Goal: Task Accomplishment & Management: Manage account settings

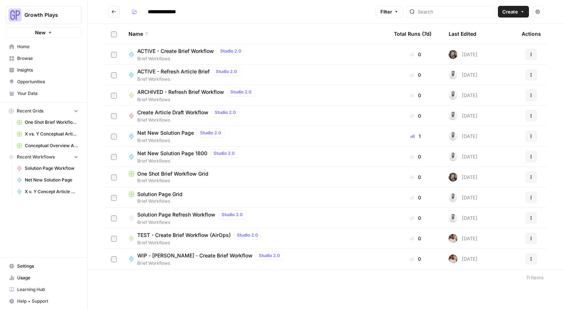
click at [35, 137] on span "X vs. Y Conceptual Articles" at bounding box center [51, 134] width 53 height 7
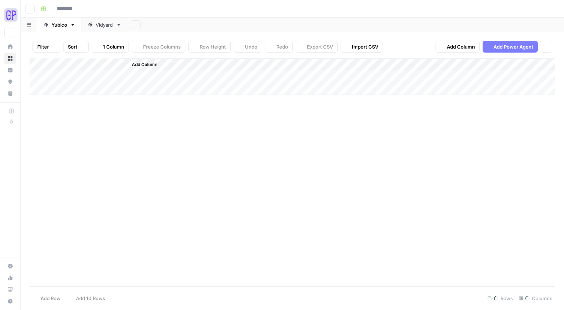
type input "**********"
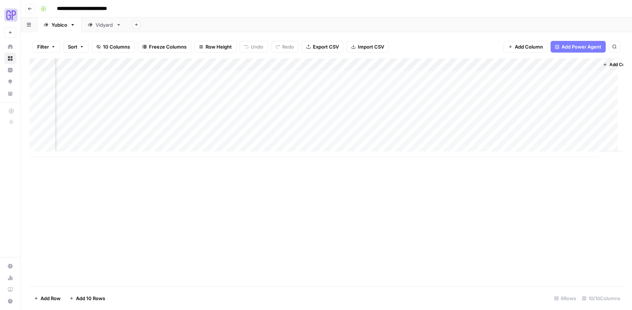
scroll to position [0, 147]
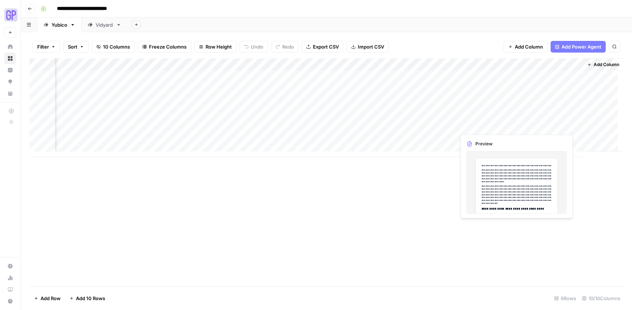
click at [535, 127] on div "Add Column" at bounding box center [327, 107] width 594 height 99
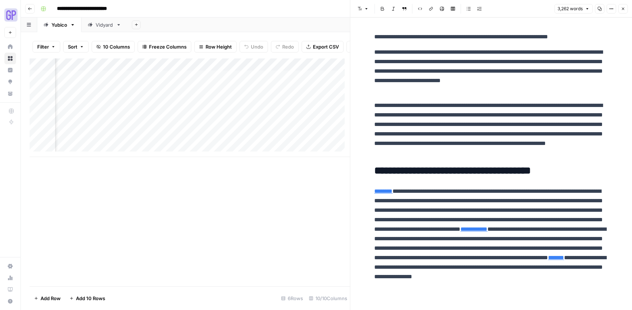
click at [564, 9] on icon "button" at bounding box center [599, 9] width 4 height 4
click at [215, 172] on div "Add Column" at bounding box center [190, 172] width 320 height 228
drag, startPoint x: 209, startPoint y: 203, endPoint x: 207, endPoint y: 195, distance: 8.2
click at [208, 202] on div "Add Column" at bounding box center [190, 172] width 320 height 228
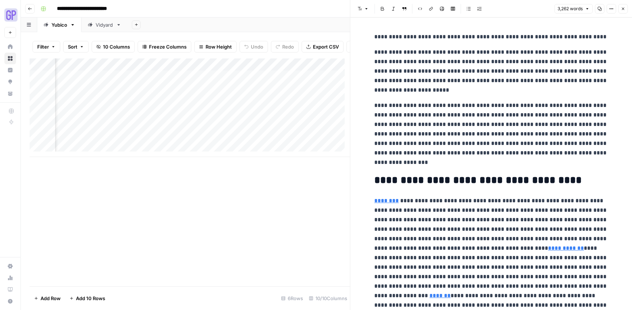
click at [257, 134] on div "Add Column" at bounding box center [190, 107] width 320 height 99
click at [277, 205] on div "Add Column" at bounding box center [190, 172] width 320 height 228
click at [273, 133] on div "Add Column" at bounding box center [190, 107] width 320 height 99
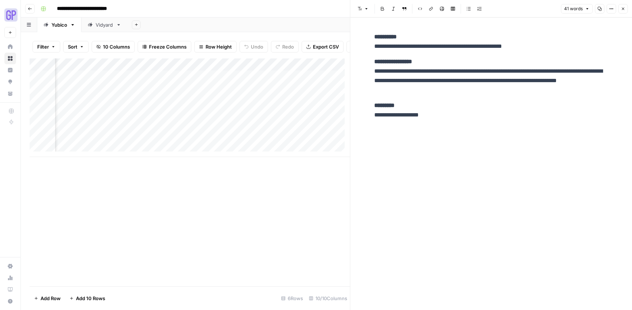
click at [474, 90] on p "**********" at bounding box center [491, 76] width 234 height 38
click at [564, 8] on button "Copy" at bounding box center [599, 8] width 9 height 9
click at [315, 135] on div "Add Column" at bounding box center [190, 107] width 320 height 99
click at [323, 136] on div "Add Column" at bounding box center [190, 107] width 320 height 99
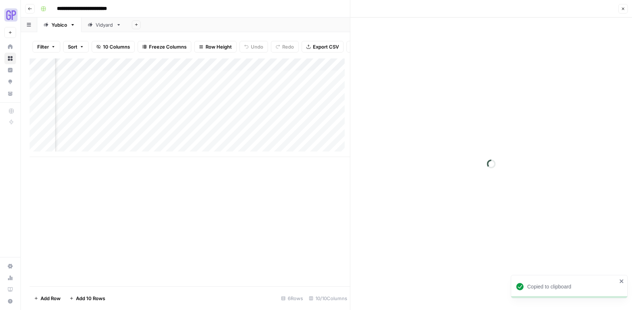
click at [323, 136] on div at bounding box center [335, 132] width 67 height 14
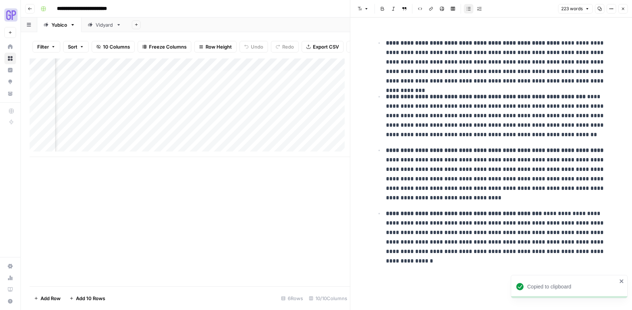
click at [426, 88] on ul "**********" at bounding box center [491, 147] width 234 height 218
click at [564, 10] on div "223 words Copy Options Close" at bounding box center [593, 8] width 70 height 9
click at [564, 9] on icon "button" at bounding box center [599, 9] width 4 height 4
click at [190, 132] on div "Add Column" at bounding box center [190, 107] width 320 height 99
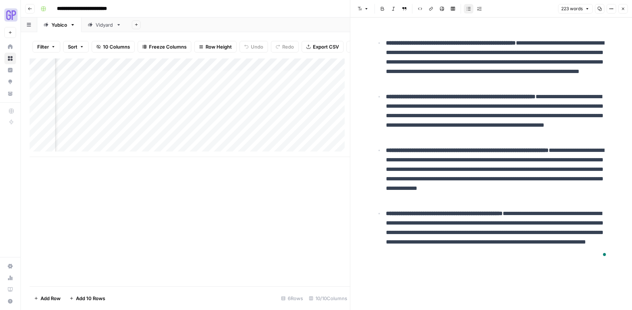
scroll to position [0, 316]
click at [216, 131] on div "Add Column" at bounding box center [190, 107] width 320 height 99
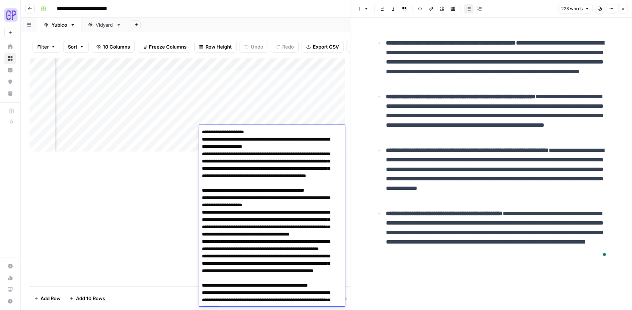
scroll to position [678, 0]
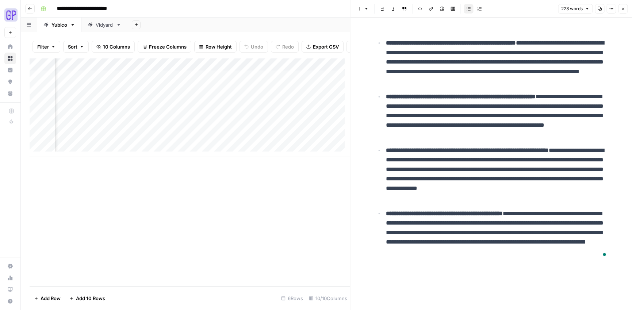
click at [153, 199] on div "Add Column" at bounding box center [190, 172] width 320 height 228
click at [209, 128] on div "Add Column" at bounding box center [190, 107] width 320 height 99
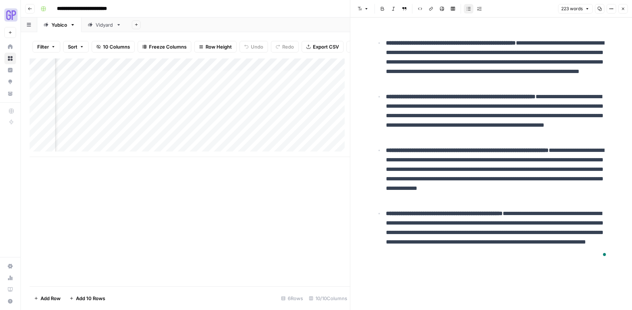
click at [168, 208] on div "Add Column" at bounding box center [190, 172] width 320 height 228
click at [205, 132] on div "Add Column" at bounding box center [190, 107] width 320 height 99
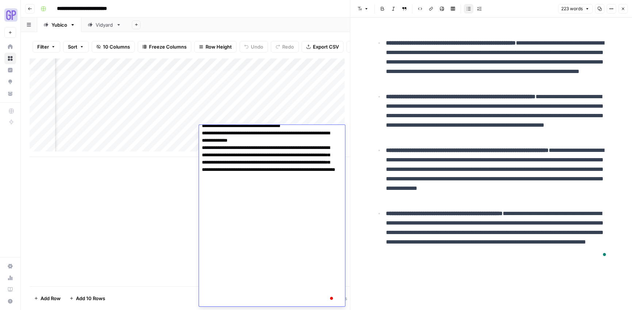
drag, startPoint x: 161, startPoint y: 233, endPoint x: 197, endPoint y: 186, distance: 59.5
click at [161, 232] on div "Add Column" at bounding box center [190, 172] width 320 height 228
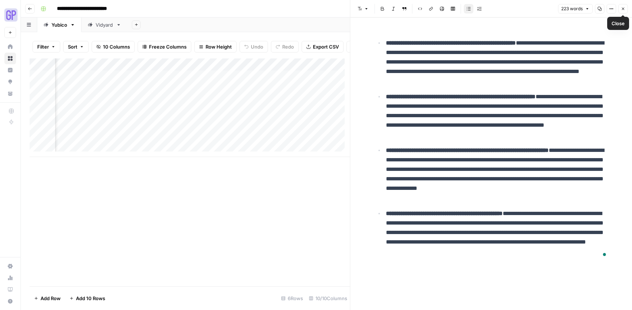
click at [564, 9] on icon "button" at bounding box center [623, 9] width 4 height 4
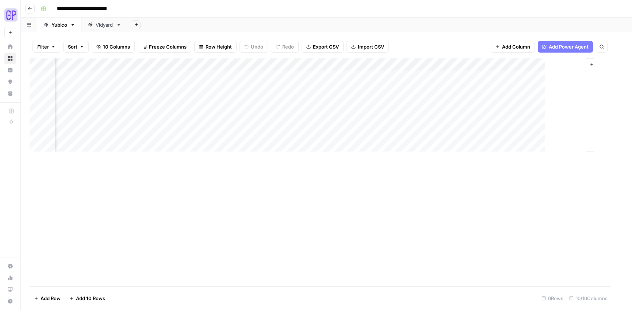
scroll to position [0, 139]
click at [389, 124] on div "Add Column" at bounding box center [327, 107] width 594 height 99
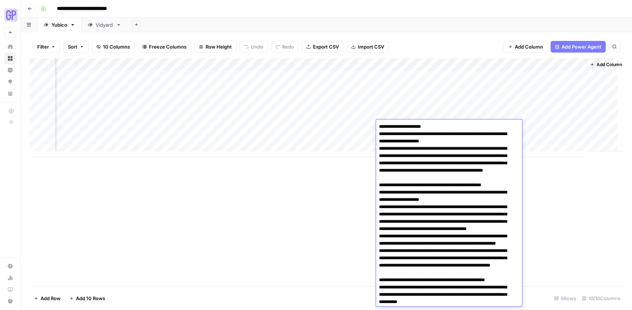
scroll to position [670, 0]
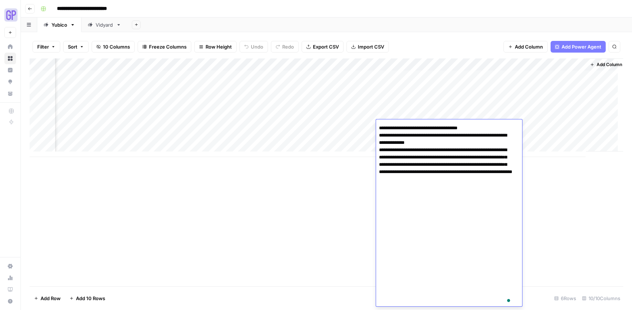
drag, startPoint x: 358, startPoint y: 181, endPoint x: 359, endPoint y: 171, distance: 9.5
click at [358, 181] on div "Add Column" at bounding box center [327, 172] width 594 height 228
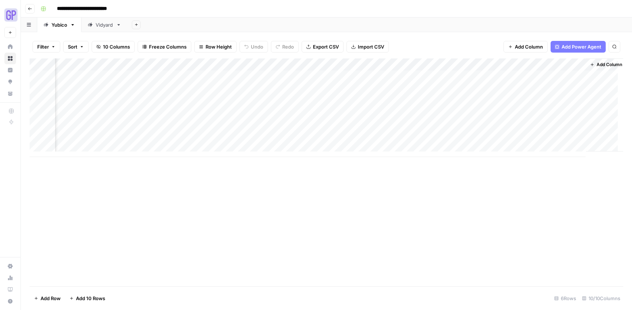
click at [407, 127] on div "Add Column" at bounding box center [327, 107] width 594 height 99
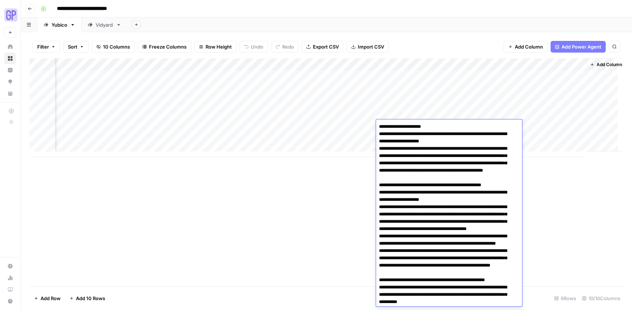
scroll to position [672, 0]
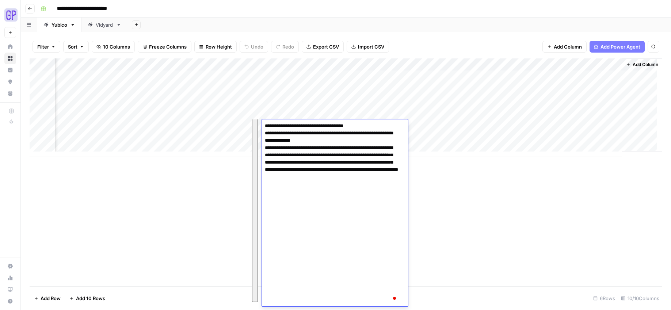
scroll to position [0, 109]
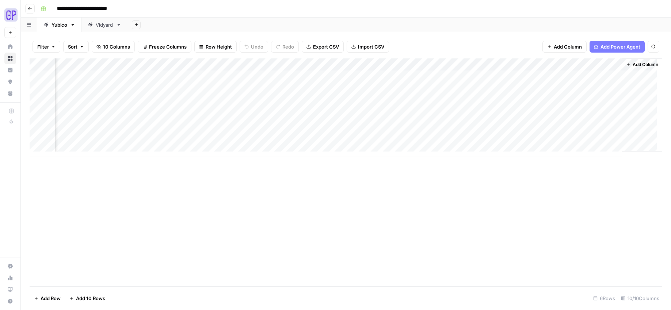
click at [563, 214] on div "Add Column" at bounding box center [346, 172] width 632 height 228
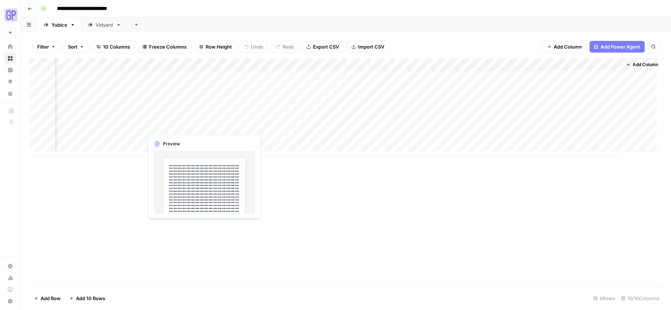
click at [179, 123] on div "Add Column" at bounding box center [346, 107] width 632 height 99
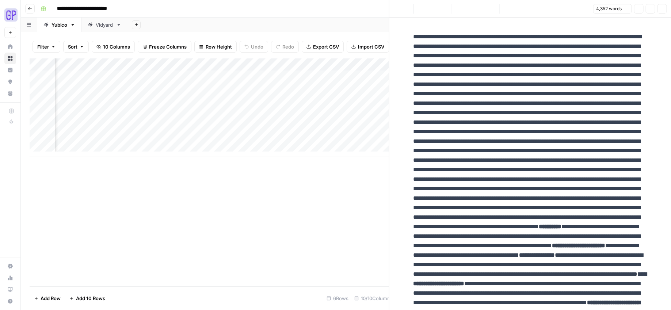
scroll to position [0, 223]
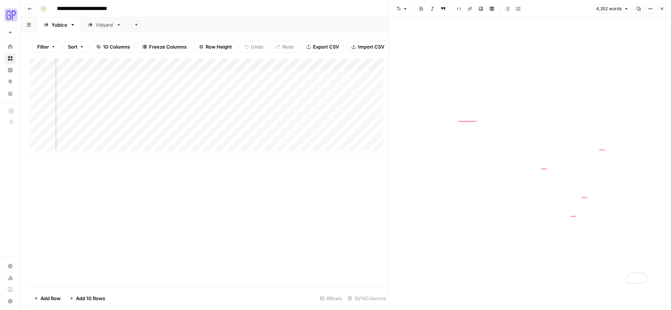
scroll to position [3180, 0]
drag, startPoint x: 356, startPoint y: 216, endPoint x: 350, endPoint y: 221, distance: 7.2
click at [356, 217] on div "Add Column" at bounding box center [209, 172] width 359 height 228
click at [213, 176] on div "Add Column" at bounding box center [209, 172] width 359 height 228
click at [564, 11] on button "Close" at bounding box center [661, 8] width 9 height 9
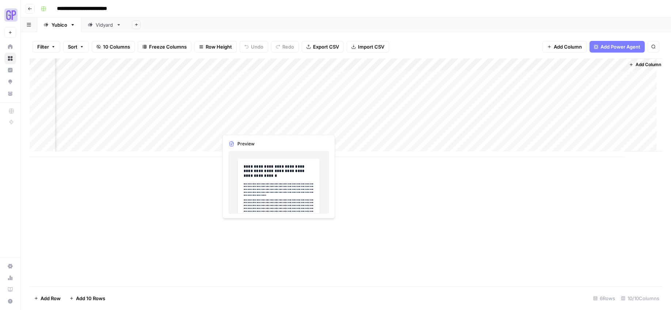
click at [242, 128] on div "Add Column" at bounding box center [346, 107] width 632 height 99
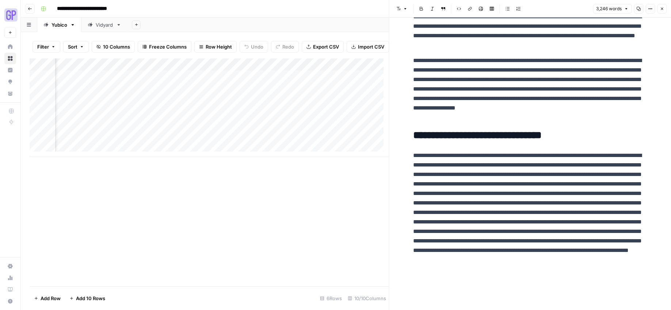
click at [352, 220] on div "Add Column" at bounding box center [209, 172] width 359 height 228
click at [323, 194] on div "Add Column" at bounding box center [209, 172] width 359 height 228
click at [564, 11] on button "Close" at bounding box center [661, 8] width 9 height 9
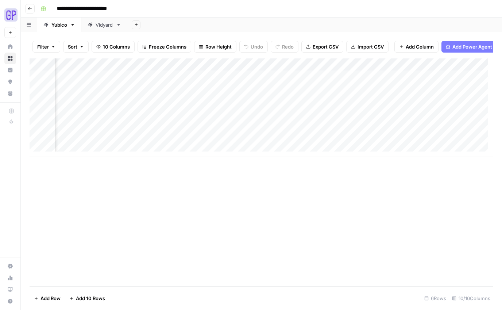
click at [502, 11] on header "**********" at bounding box center [261, 9] width 481 height 18
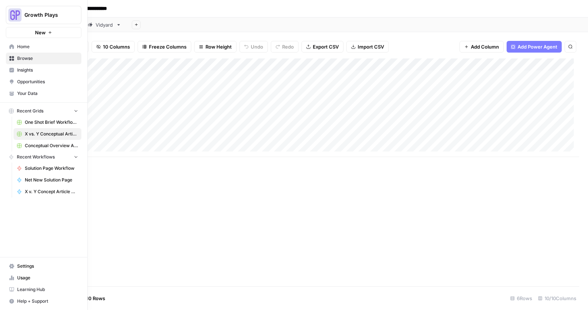
click at [10, 48] on icon at bounding box center [11, 46] width 5 height 5
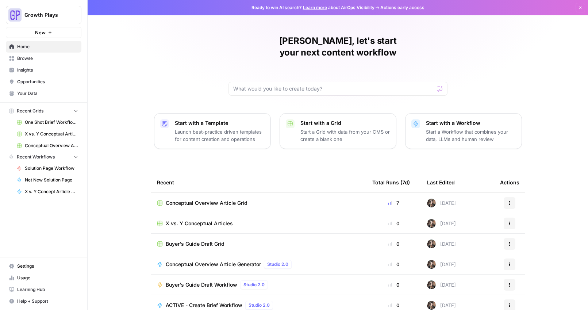
click at [37, 142] on span "Conceptual Overview Article Grid" at bounding box center [51, 145] width 53 height 7
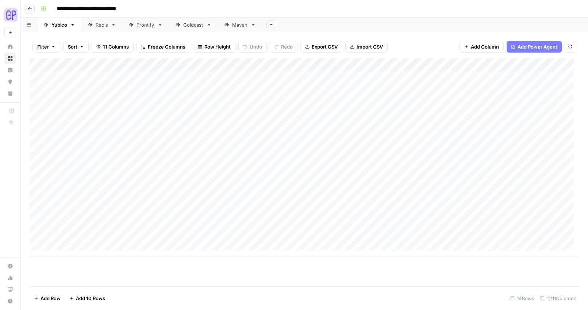
scroll to position [5, 0]
click at [87, 234] on div "Add Column" at bounding box center [305, 157] width 550 height 198
click at [104, 229] on div "Add Column" at bounding box center [305, 157] width 550 height 198
click at [104, 230] on textarea at bounding box center [113, 233] width 117 height 10
type textarea "**********"
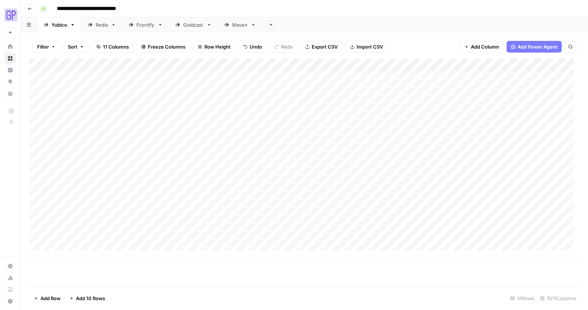
click at [72, 245] on div "Add Column" at bounding box center [305, 157] width 550 height 198
click at [73, 248] on textarea at bounding box center [113, 245] width 117 height 10
type textarea "**********"
click at [91, 281] on div "Add Column" at bounding box center [305, 172] width 550 height 228
click at [165, 225] on div "Add Column" at bounding box center [305, 163] width 550 height 210
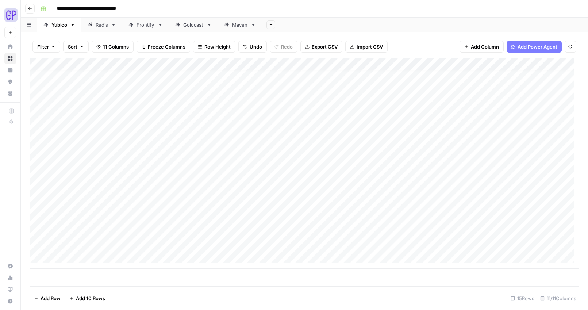
click at [128, 229] on div "Add Column" at bounding box center [305, 163] width 550 height 210
click at [133, 230] on div "Add Column" at bounding box center [305, 163] width 550 height 210
click at [133, 230] on textarea at bounding box center [178, 233] width 117 height 10
type textarea "**********"
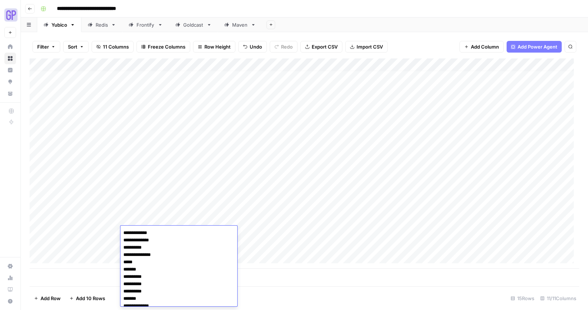
scroll to position [251, 0]
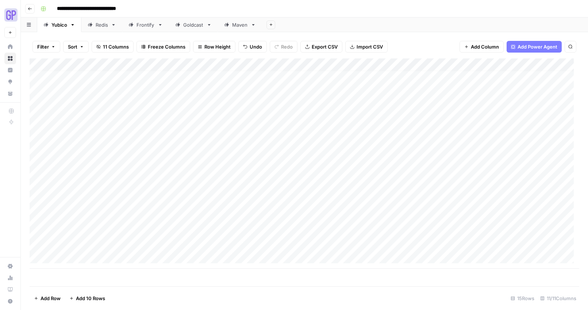
click at [208, 232] on div "Add Column" at bounding box center [305, 163] width 550 height 210
click at [147, 242] on div "Add Column" at bounding box center [305, 163] width 550 height 210
type textarea "**********"
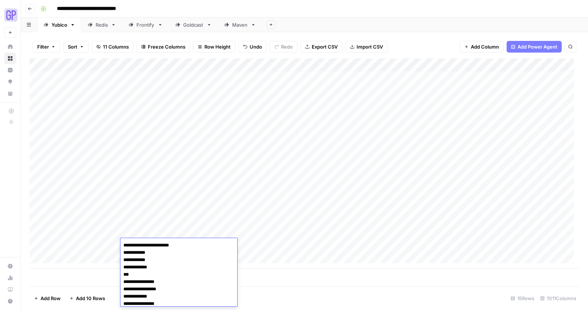
scroll to position [373, 0]
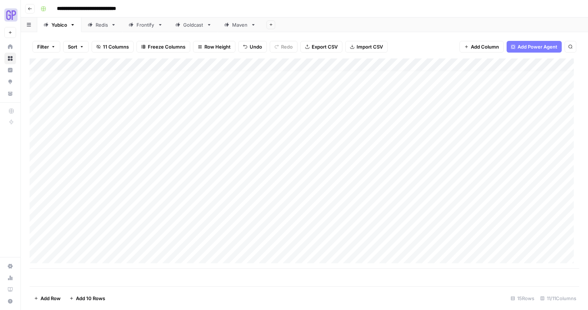
click at [218, 243] on div "Add Column" at bounding box center [305, 163] width 550 height 210
click at [391, 231] on div "Add Column" at bounding box center [305, 163] width 550 height 210
click at [390, 244] on div "Add Column" at bounding box center [305, 163] width 550 height 210
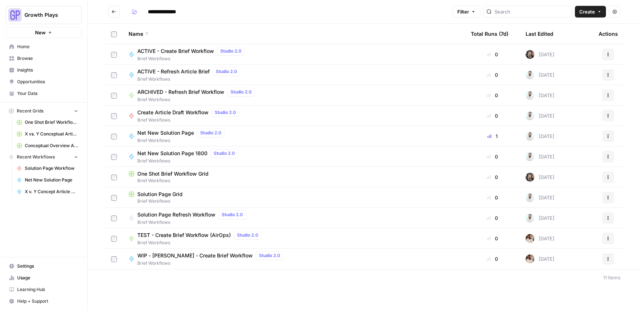
click at [38, 93] on span "Your Data" at bounding box center [47, 93] width 61 height 7
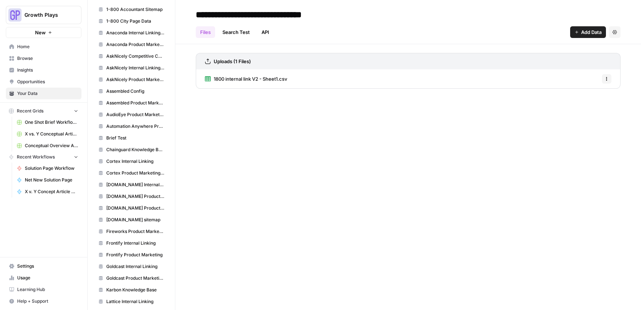
scroll to position [362, 0]
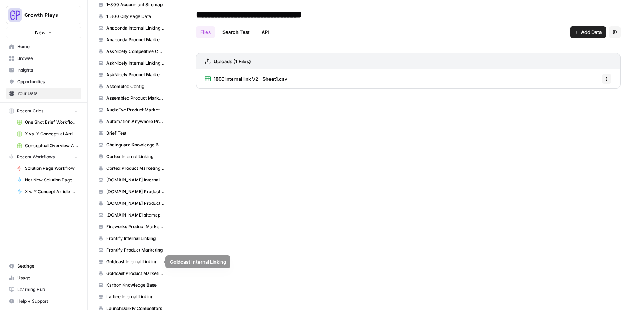
click at [128, 272] on span "Goldcast Product Marketing Wiki" at bounding box center [135, 273] width 58 height 7
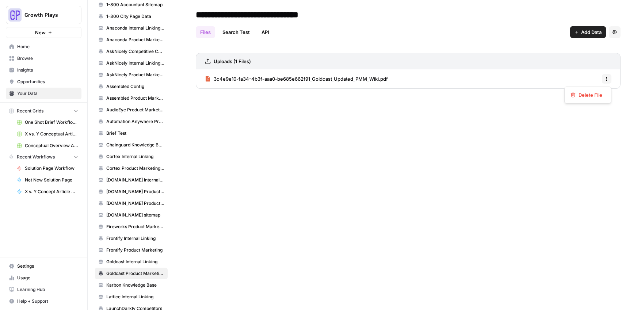
click at [608, 80] on icon "button" at bounding box center [606, 79] width 4 height 4
click at [573, 92] on div "Delete File" at bounding box center [587, 94] width 35 height 7
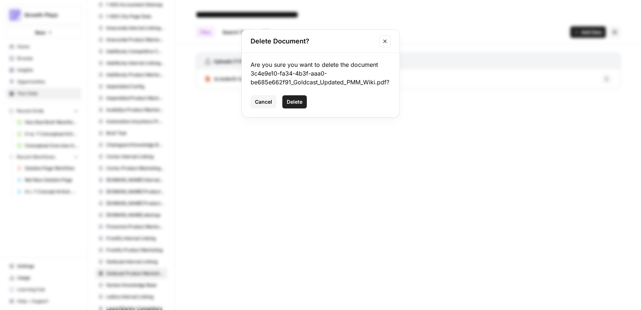
click at [295, 104] on span "Delete" at bounding box center [295, 101] width 16 height 7
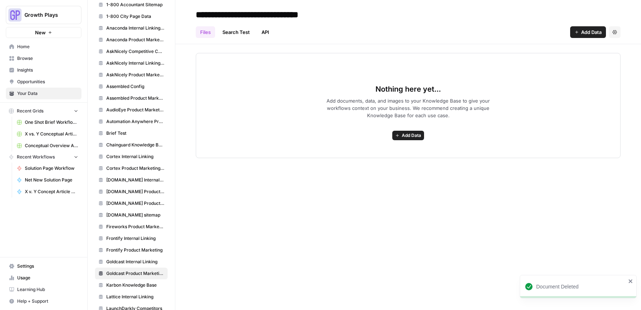
click at [408, 135] on span "Add Data" at bounding box center [411, 135] width 19 height 7
click at [500, 91] on div "Nothing here yet... Add documents, data, and images to your Knowledge Base to g…" at bounding box center [408, 105] width 425 height 105
click at [414, 133] on span "Add Data" at bounding box center [411, 135] width 19 height 7
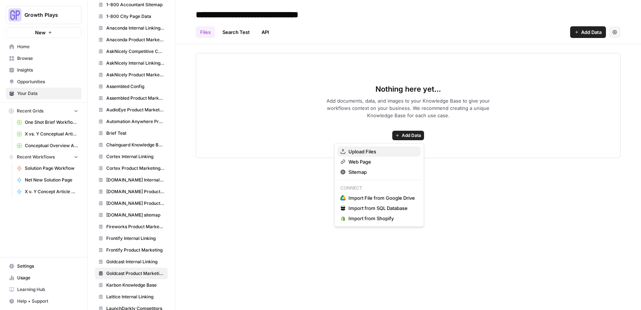
click at [359, 151] on span "Upload Files" at bounding box center [381, 151] width 66 height 7
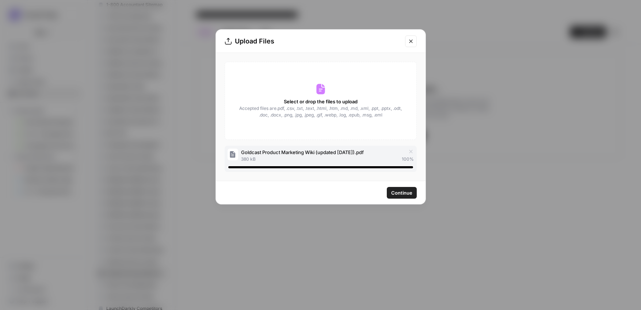
click at [398, 195] on span "Continue" at bounding box center [401, 192] width 21 height 7
